Goal: Transaction & Acquisition: Purchase product/service

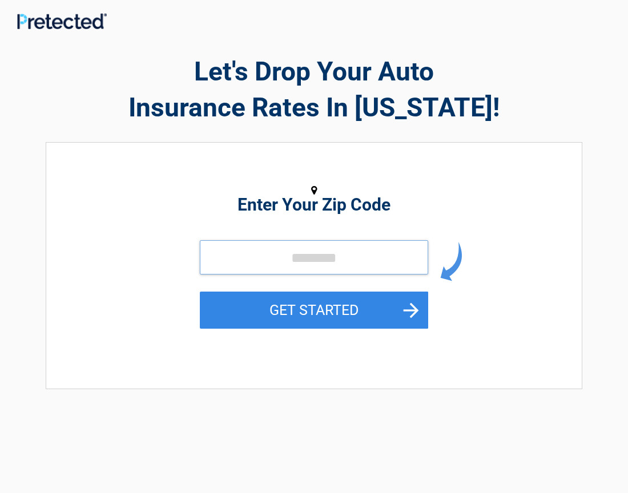
click at [221, 248] on input "tel" at bounding box center [314, 257] width 228 height 34
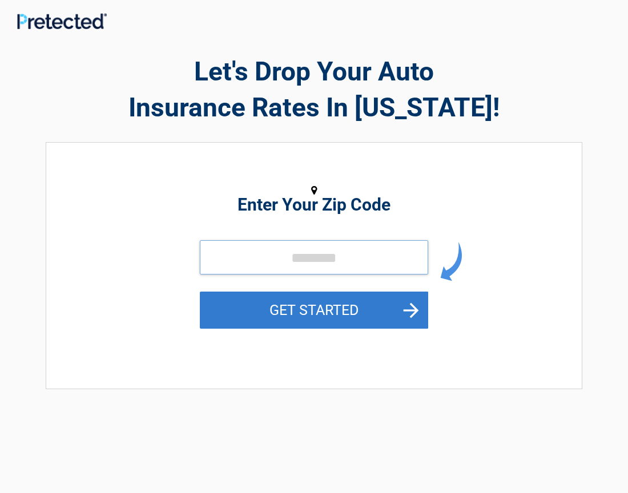
type input "*****"
click at [250, 298] on button "GET STARTED" at bounding box center [314, 310] width 228 height 37
